Goal: Find specific page/section: Find specific page/section

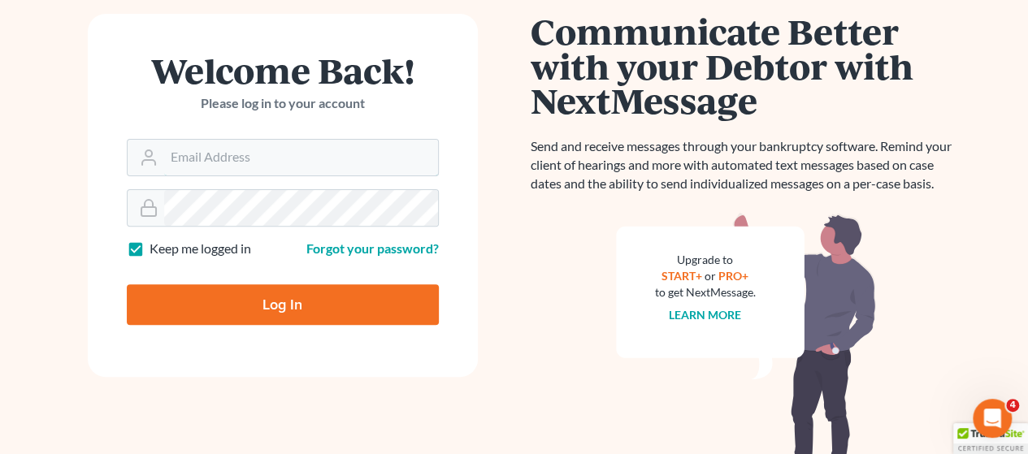
type input "[EMAIL_ADDRESS][DOMAIN_NAME]"
click at [415, 310] on input "Log In" at bounding box center [283, 305] width 312 height 41
type input "Thinking..."
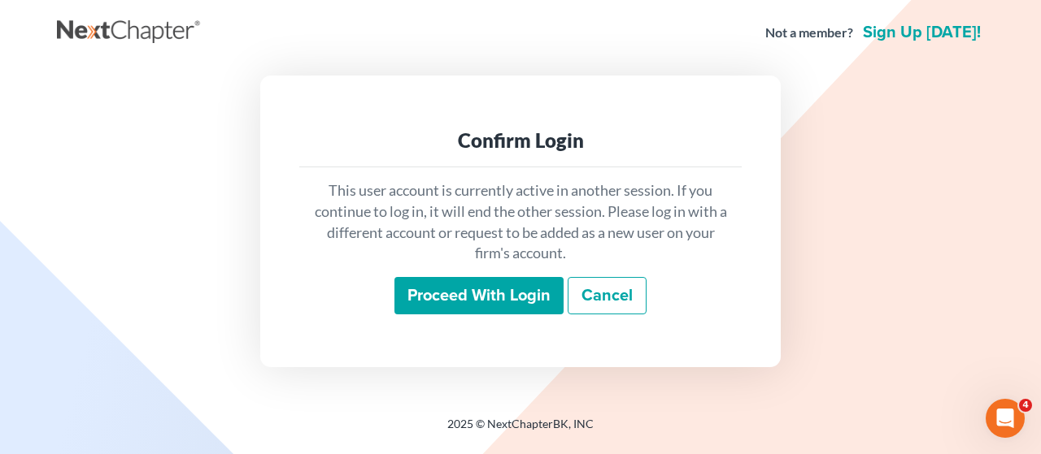
click at [511, 298] on input "Proceed with login" at bounding box center [478, 295] width 169 height 37
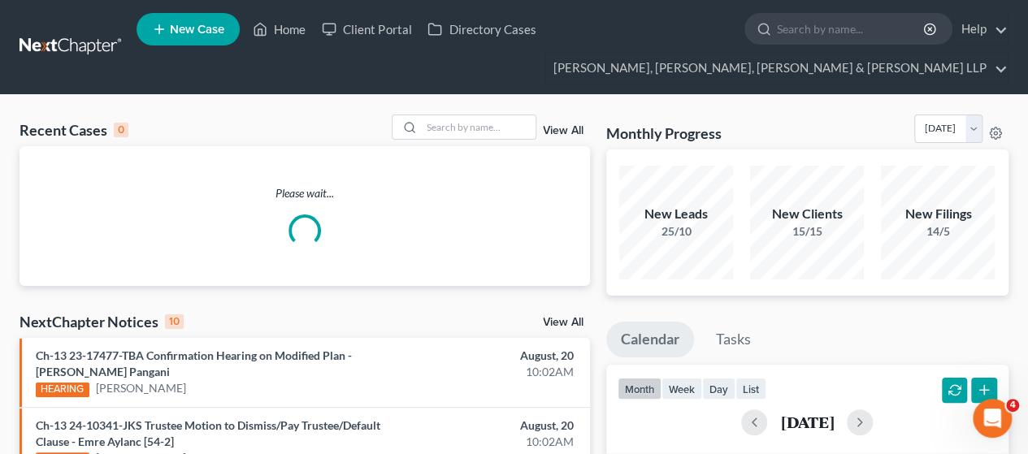
click at [802, 23] on input "search" at bounding box center [851, 29] width 149 height 30
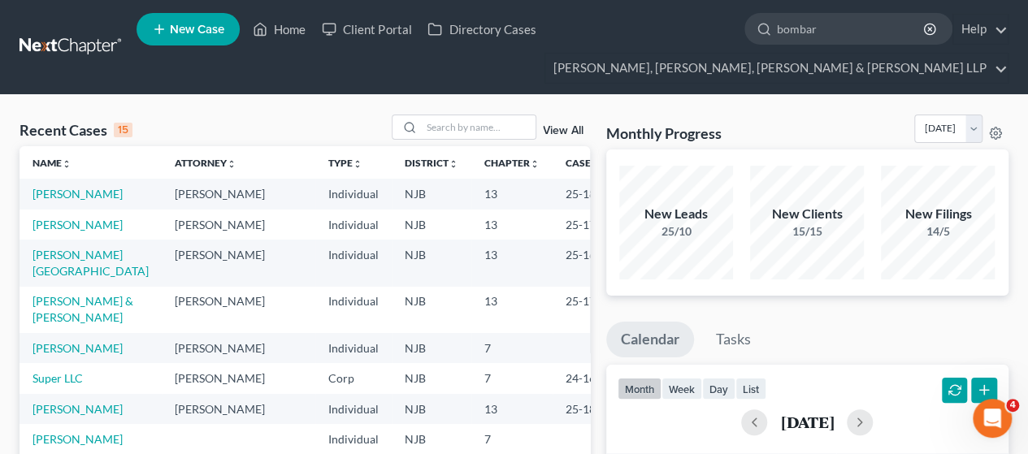
type input "bombart"
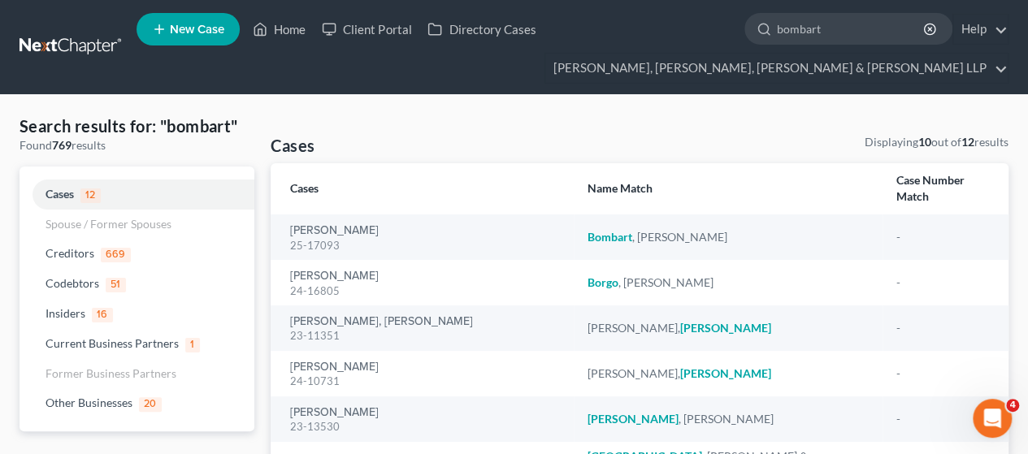
click at [363, 215] on td "Bombart, Jonathan 25-17093" at bounding box center [422, 238] width 303 height 46
click at [362, 225] on link "Bombart, Jonathan" at bounding box center [334, 230] width 89 height 11
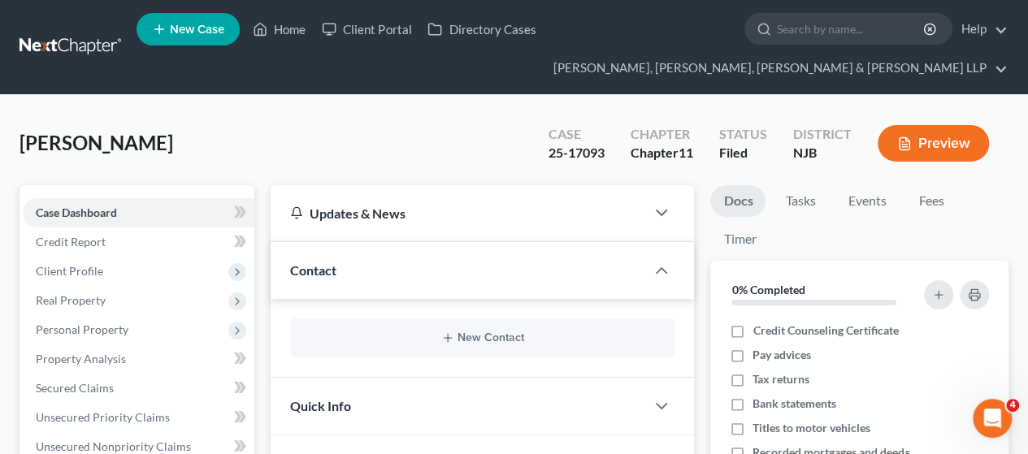
scroll to position [81, 0]
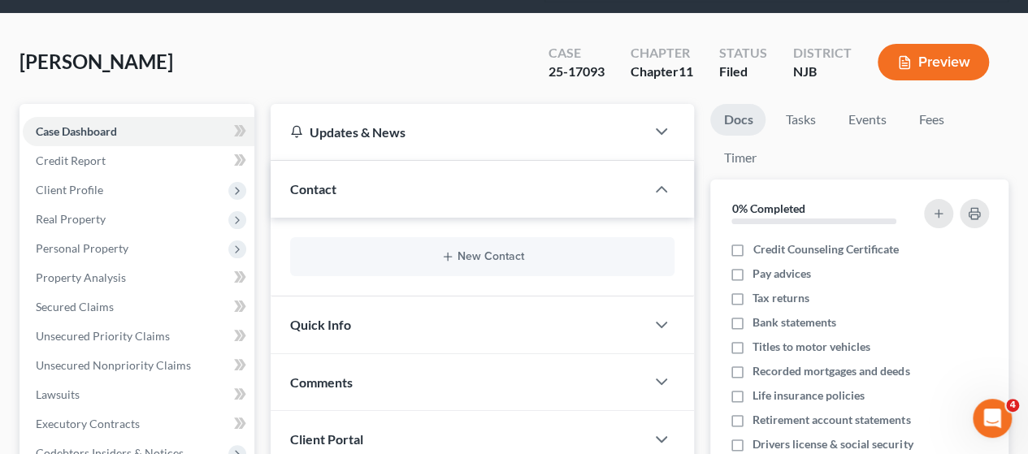
click at [109, 250] on span "Personal Property" at bounding box center [82, 248] width 93 height 14
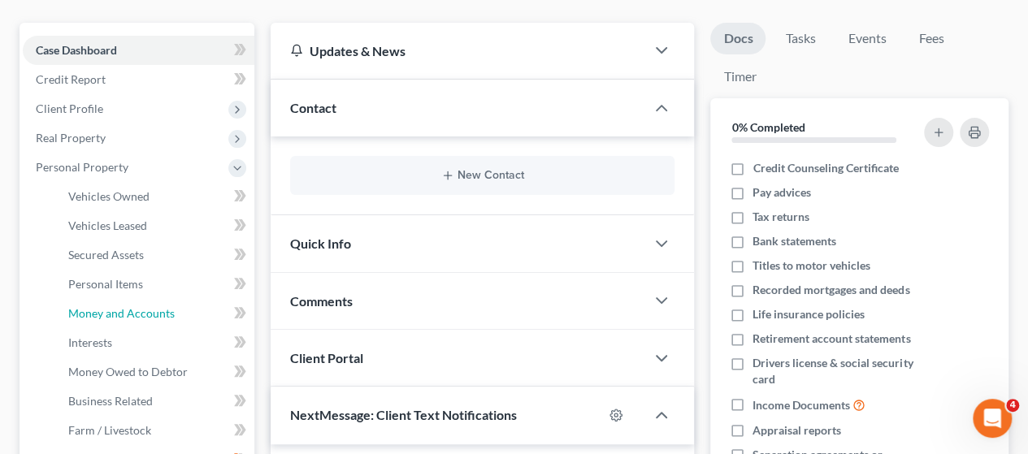
click at [120, 311] on span "Money and Accounts" at bounding box center [121, 314] width 107 height 14
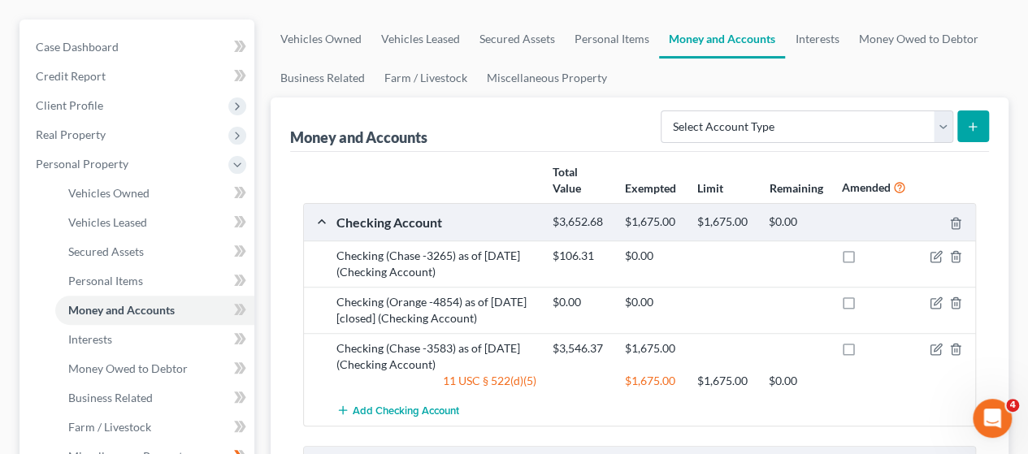
scroll to position [163, 0]
